Goal: Navigation & Orientation: Find specific page/section

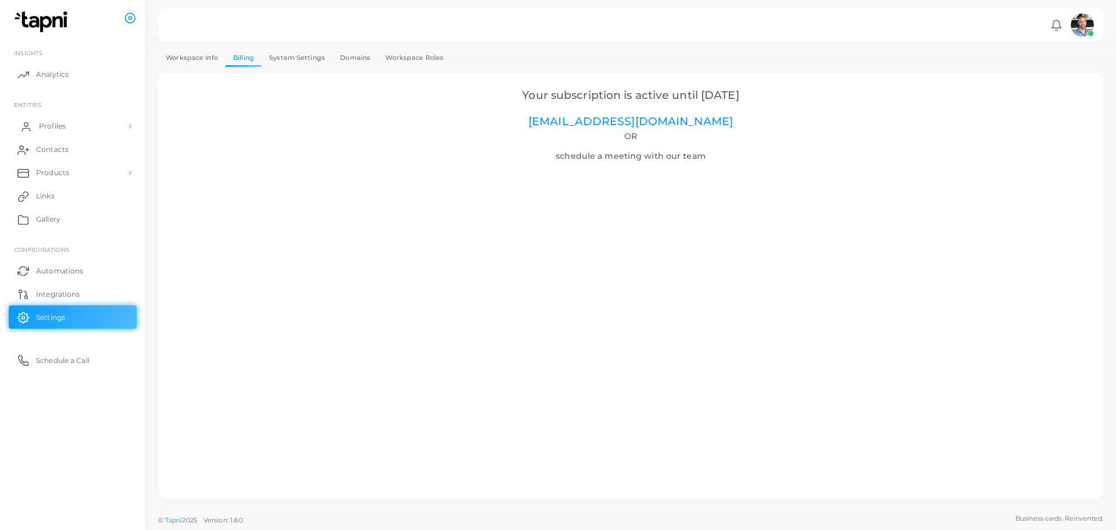
click at [58, 129] on span "Profiles" at bounding box center [52, 126] width 27 height 10
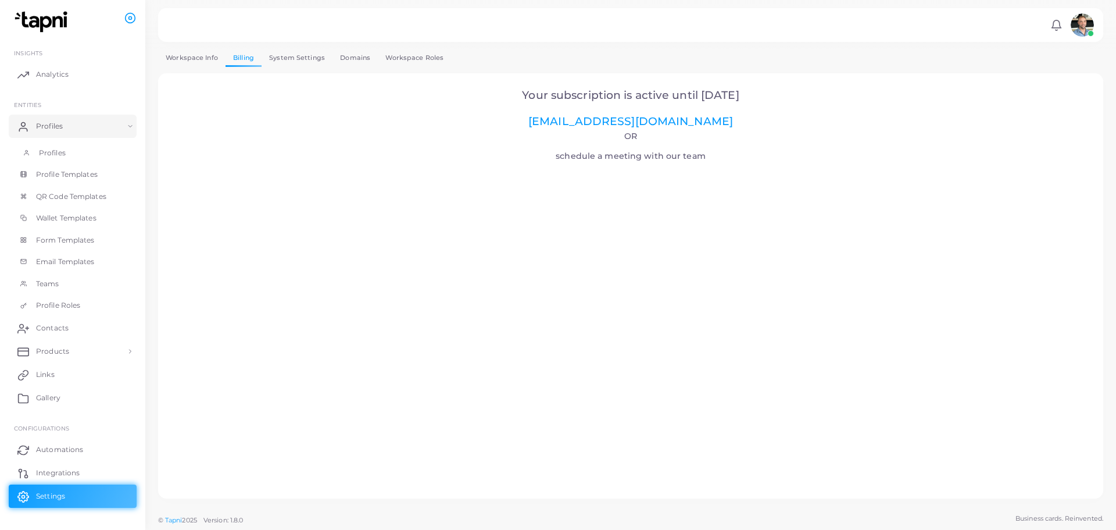
click at [61, 153] on span "Profiles" at bounding box center [52, 153] width 27 height 10
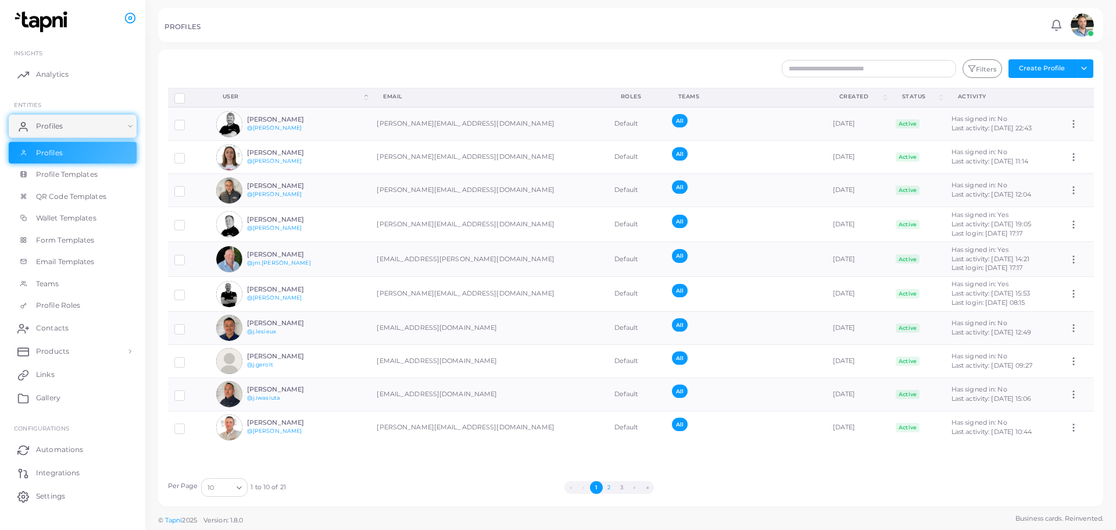
click at [608, 486] on button "2" at bounding box center [609, 487] width 13 height 13
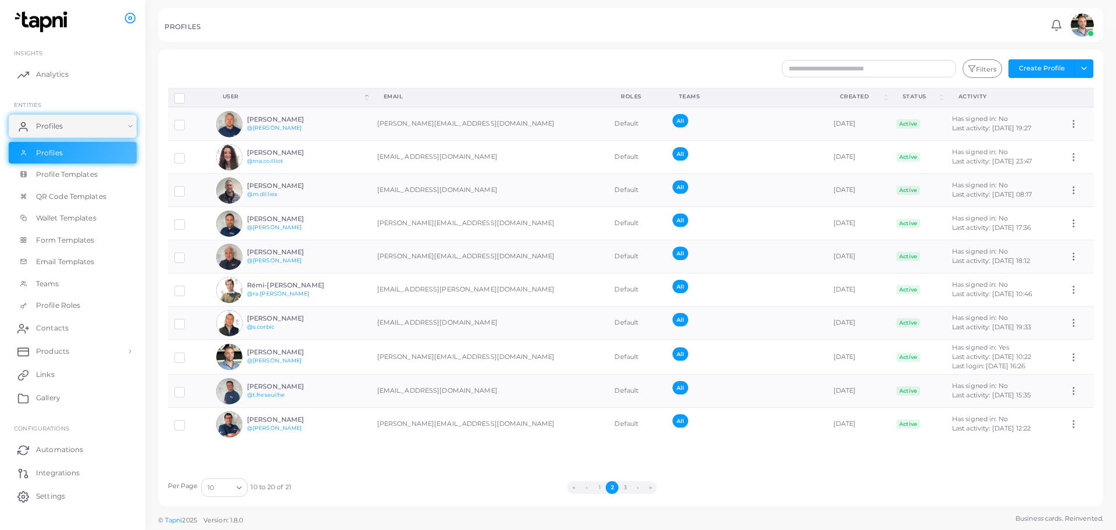
click at [602, 485] on button "1" at bounding box center [599, 487] width 13 height 13
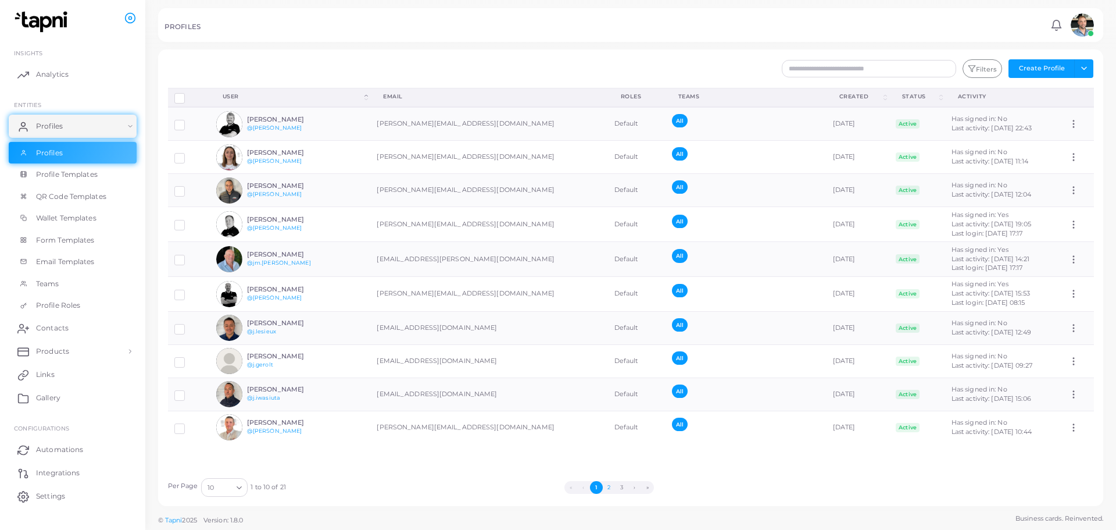
click at [610, 484] on button "2" at bounding box center [609, 487] width 13 height 13
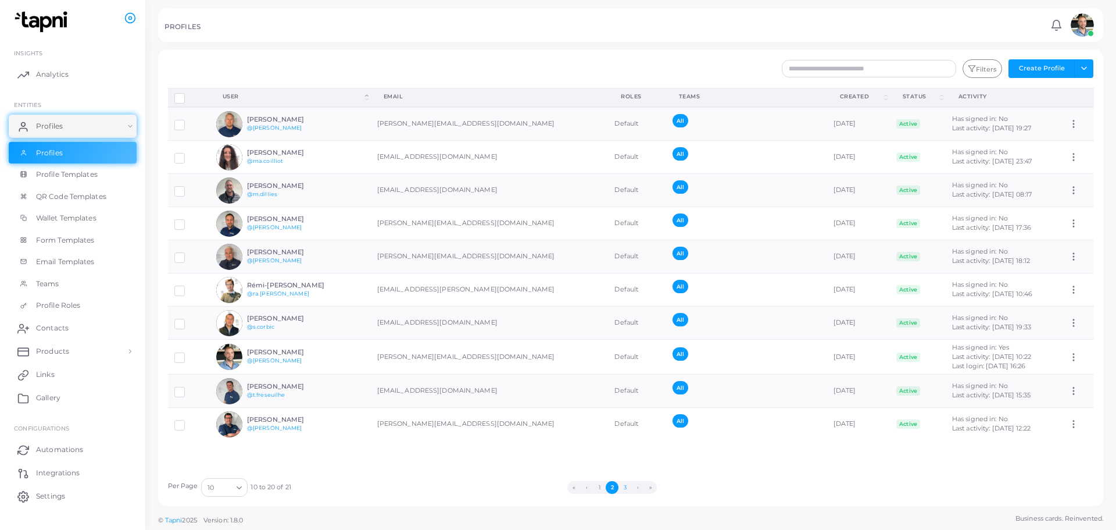
click at [627, 489] on button "3" at bounding box center [624, 487] width 13 height 13
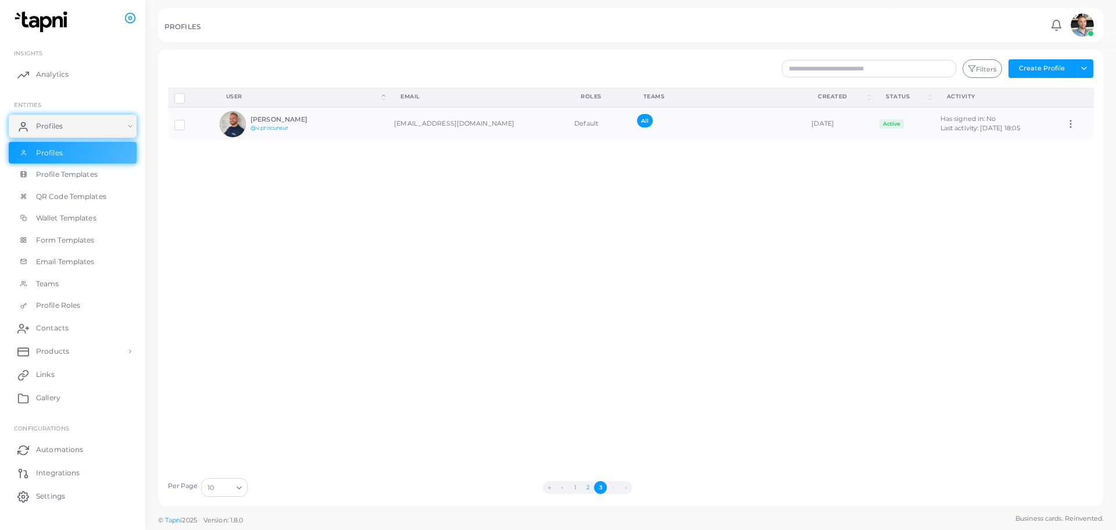
click at [591, 491] on button "2" at bounding box center [587, 487] width 13 height 13
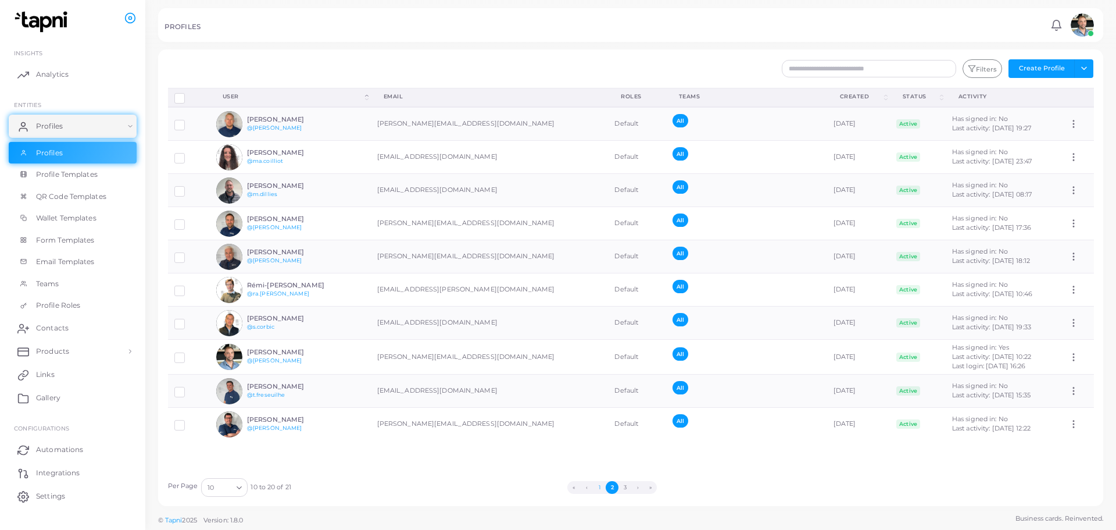
click at [599, 489] on button "1" at bounding box center [599, 487] width 13 height 13
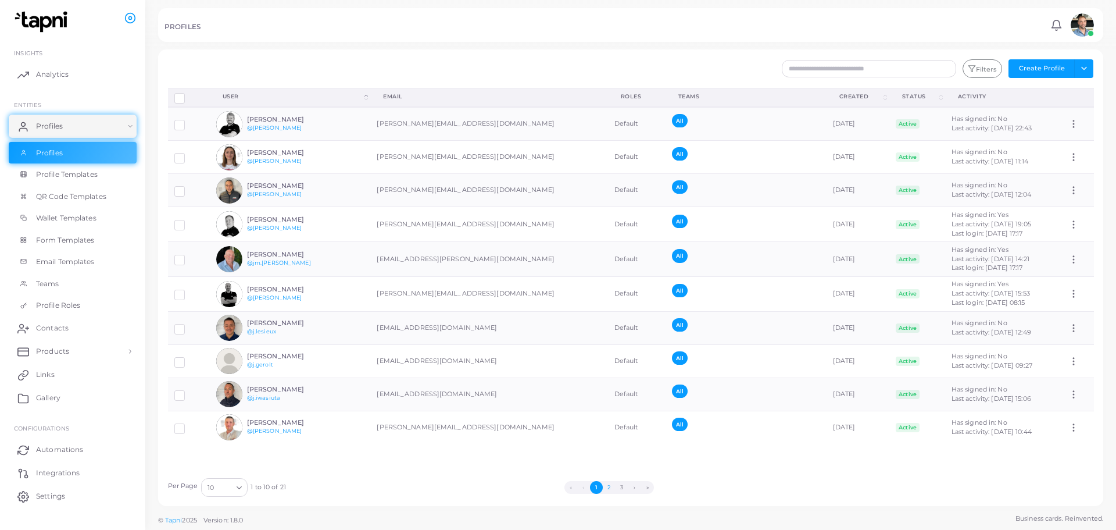
click at [607, 491] on button "2" at bounding box center [609, 487] width 13 height 13
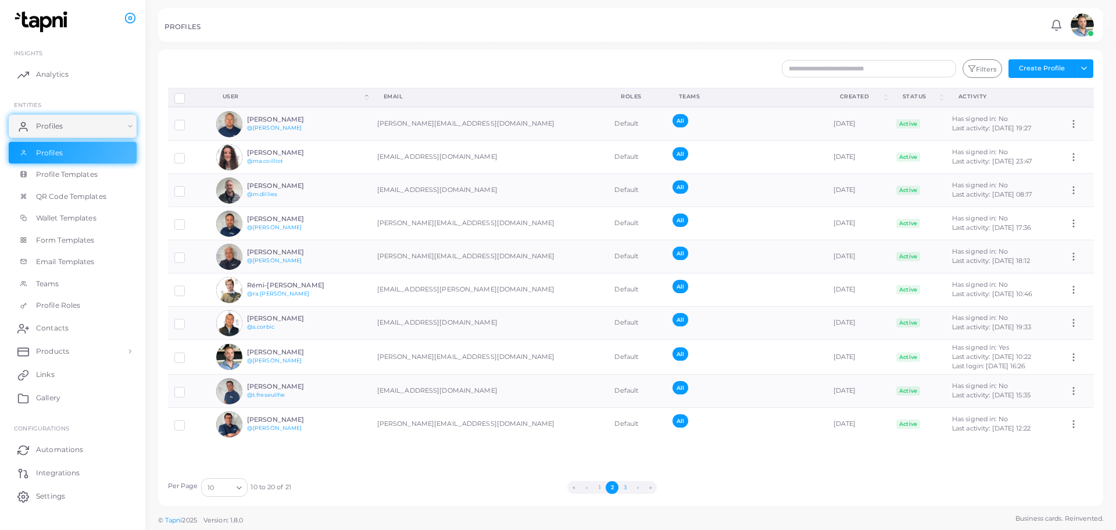
click at [624, 491] on button "3" at bounding box center [624, 487] width 13 height 13
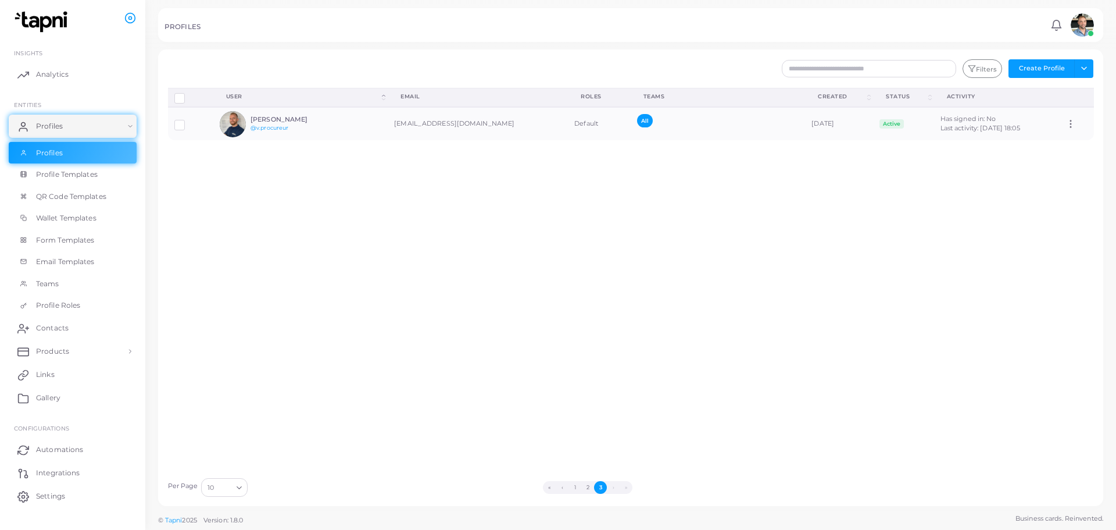
click at [573, 484] on button "1" at bounding box center [574, 487] width 13 height 13
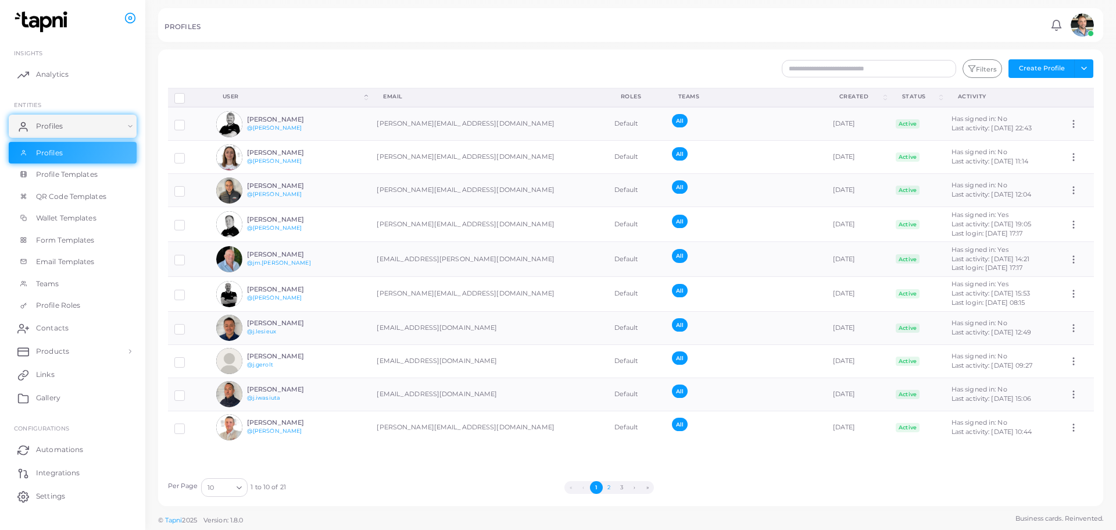
click at [609, 487] on button "2" at bounding box center [609, 487] width 13 height 13
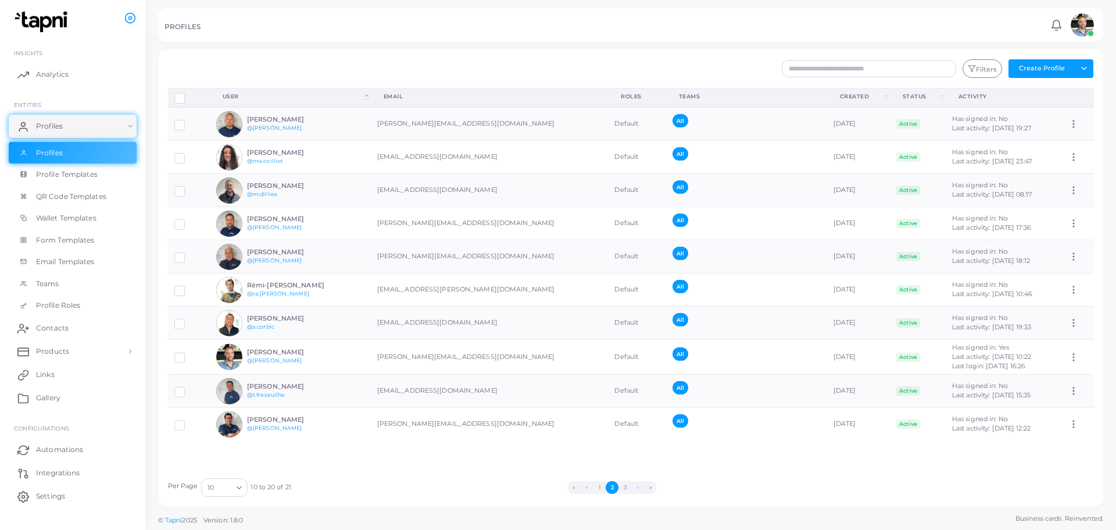
click at [626, 485] on button "3" at bounding box center [624, 487] width 13 height 13
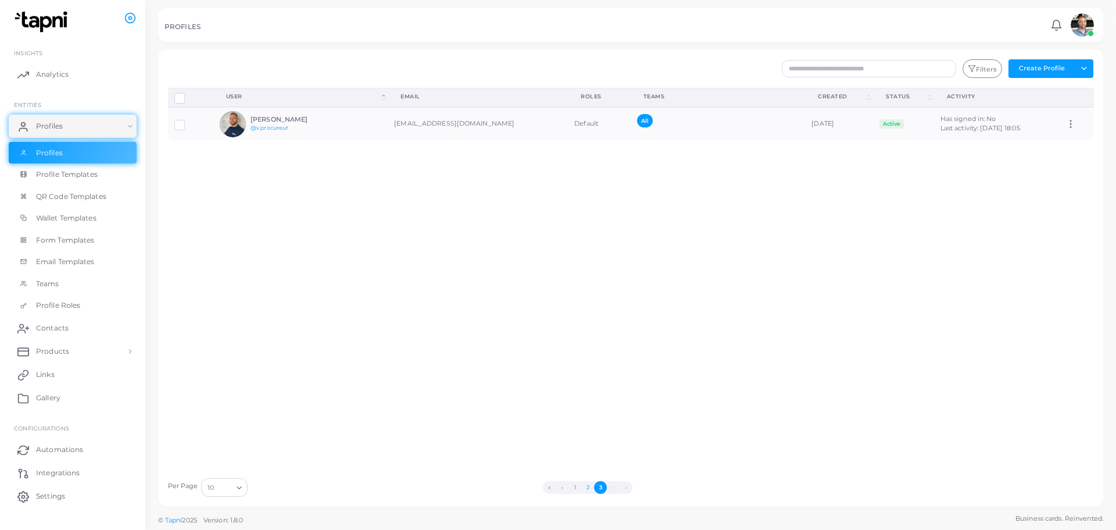
click at [588, 490] on button "2" at bounding box center [587, 487] width 13 height 13
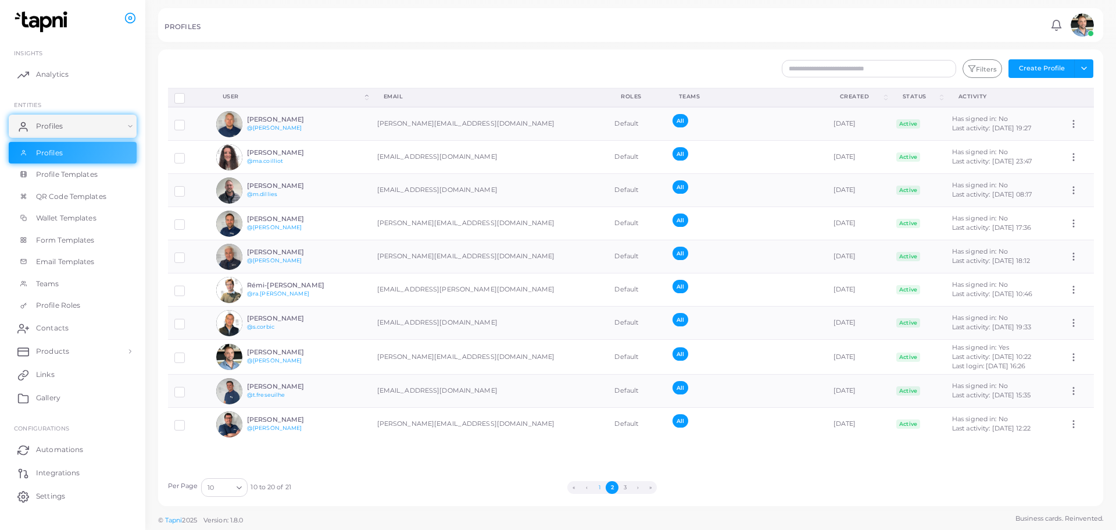
click at [600, 486] on button "1" at bounding box center [599, 487] width 13 height 13
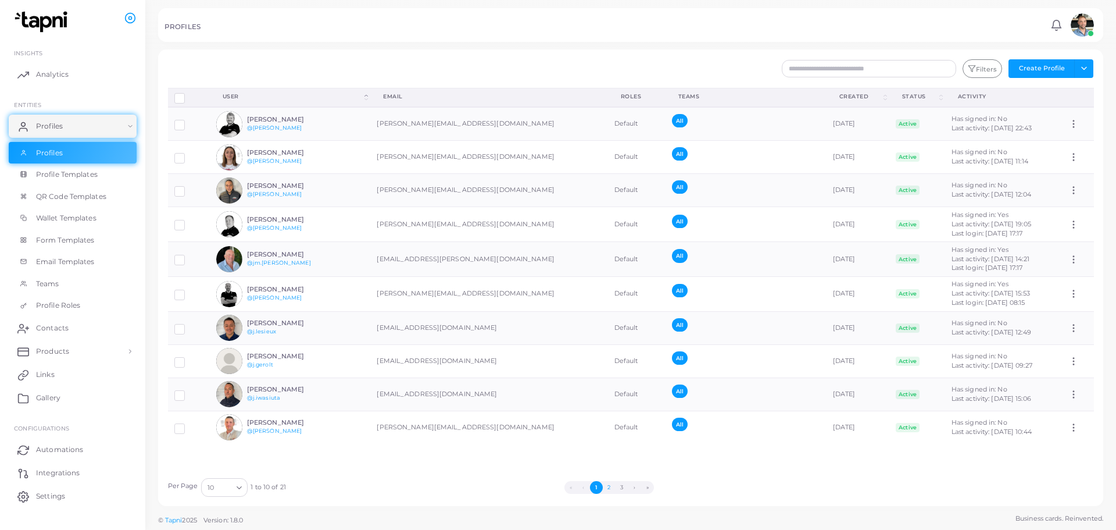
click at [604, 489] on button "2" at bounding box center [609, 487] width 13 height 13
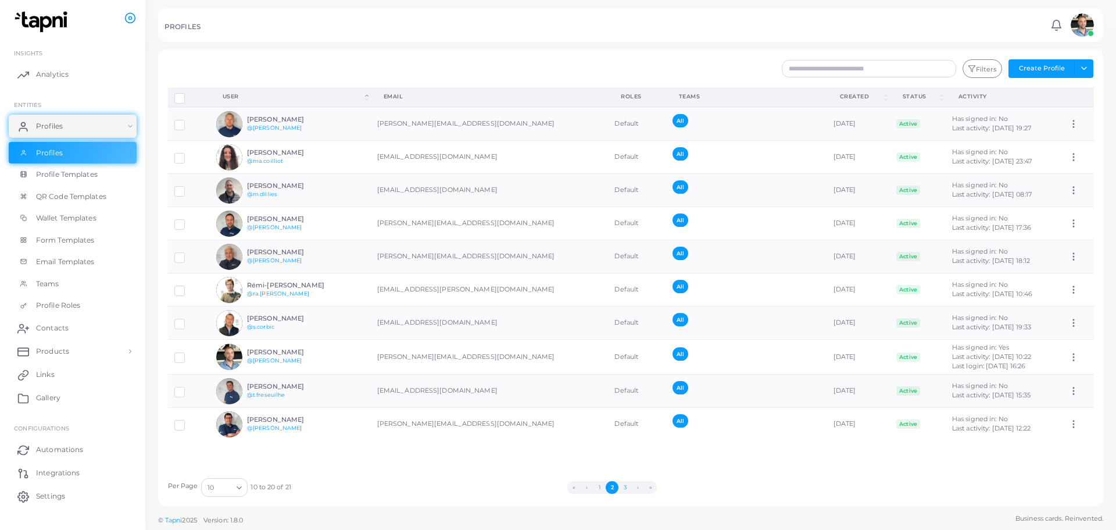
click at [624, 486] on button "3" at bounding box center [624, 487] width 13 height 13
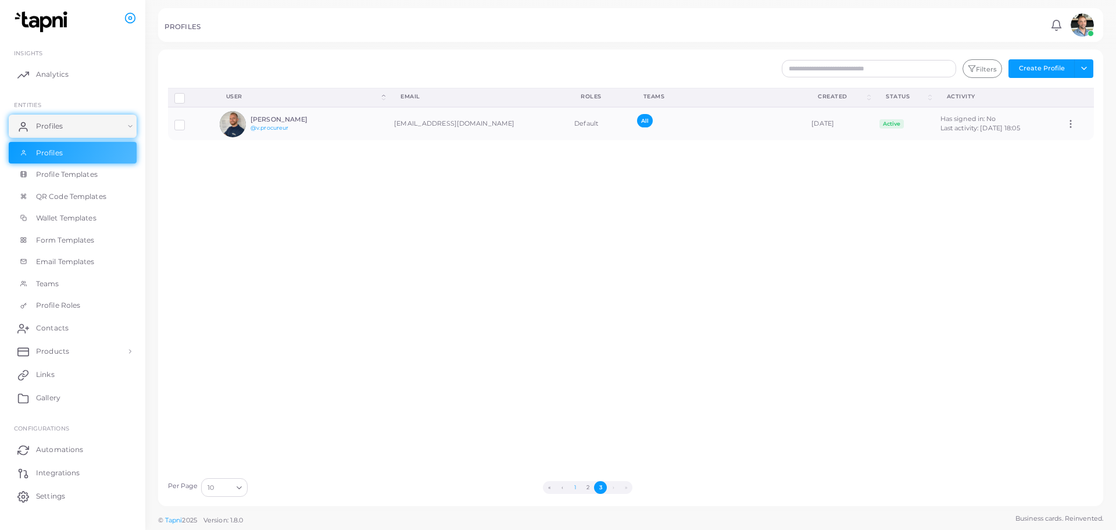
click at [573, 489] on button "1" at bounding box center [574, 487] width 13 height 13
